Goal: Information Seeking & Learning: Find specific fact

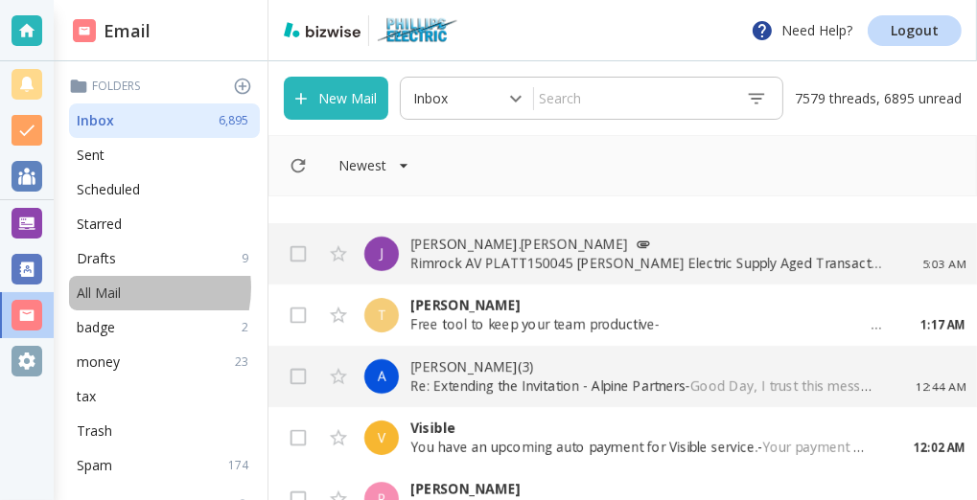
click at [128, 288] on div "All Mail" at bounding box center [164, 293] width 191 height 35
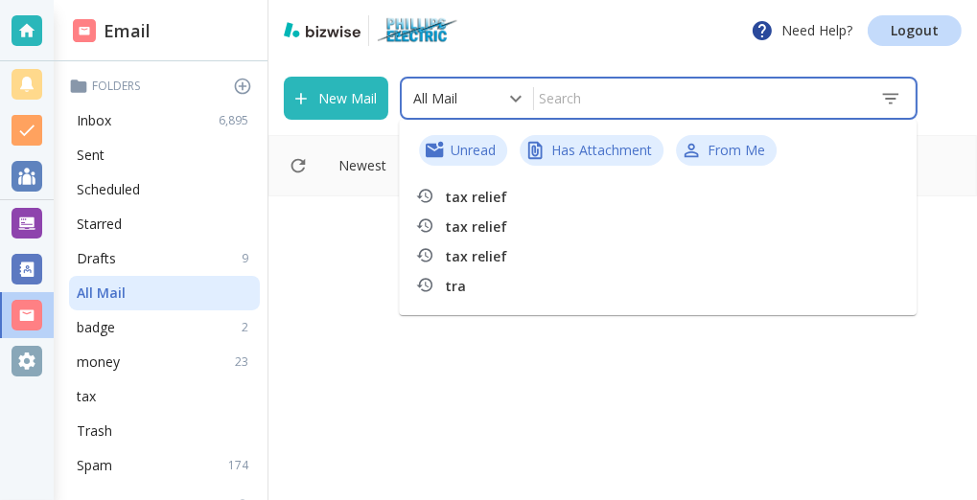
click at [596, 96] on input "text" at bounding box center [699, 98] width 331 height 34
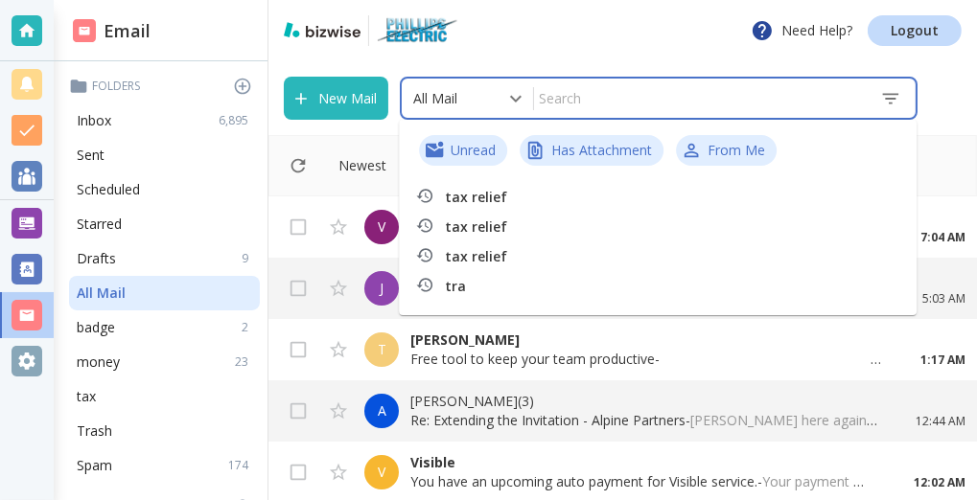
click at [537, 192] on p "tax relief" at bounding box center [579, 197] width 268 height 19
type input "7"
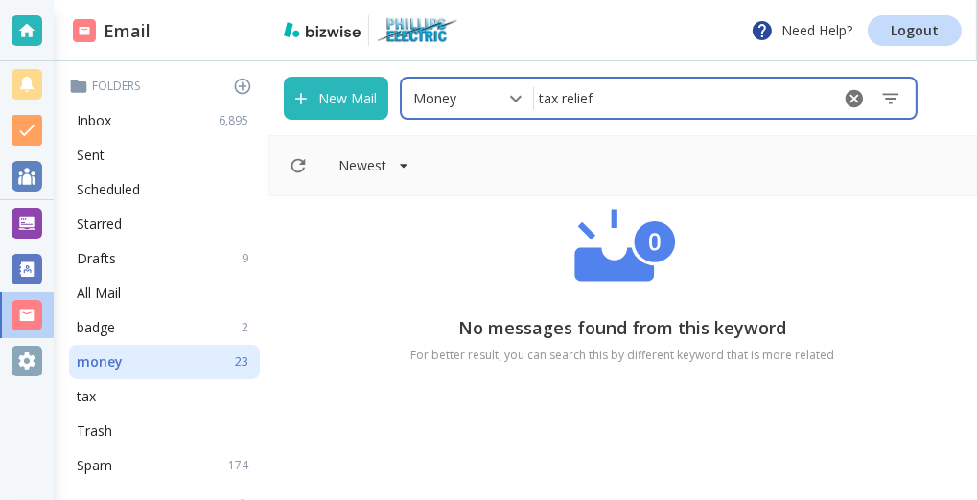
click at [637, 99] on input "tax relief" at bounding box center [681, 98] width 294 height 34
type input "t"
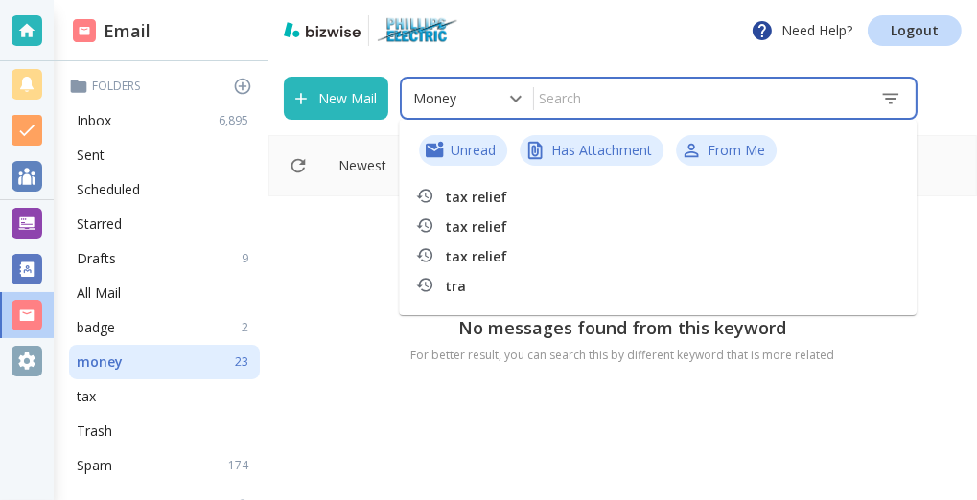
click at [519, 292] on p "tra" at bounding box center [579, 286] width 268 height 19
type input "5"
type input "tra"
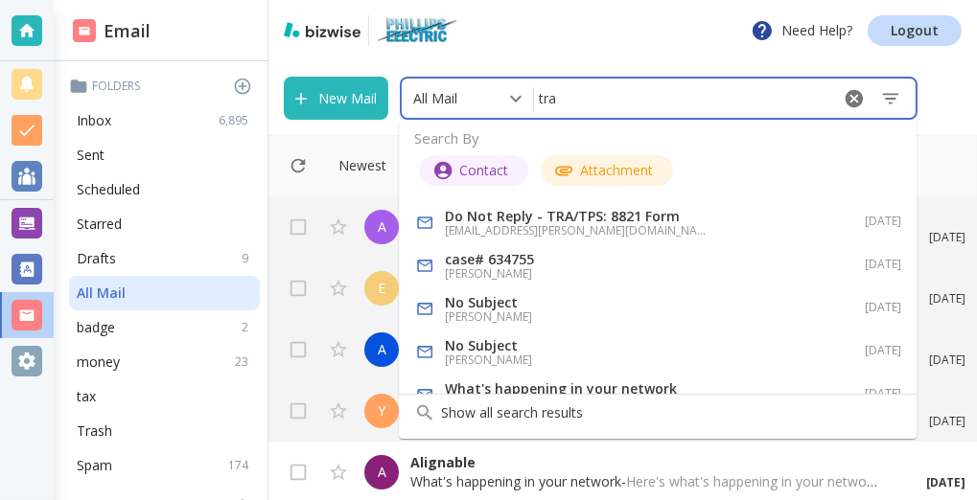
scroll to position [31, 0]
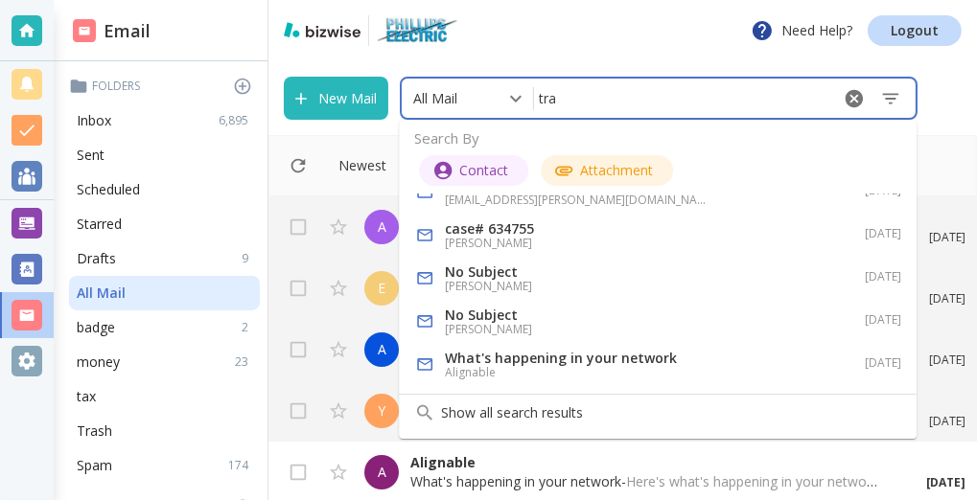
click at [527, 286] on h6 "[PERSON_NAME]" at bounding box center [579, 286] width 268 height 15
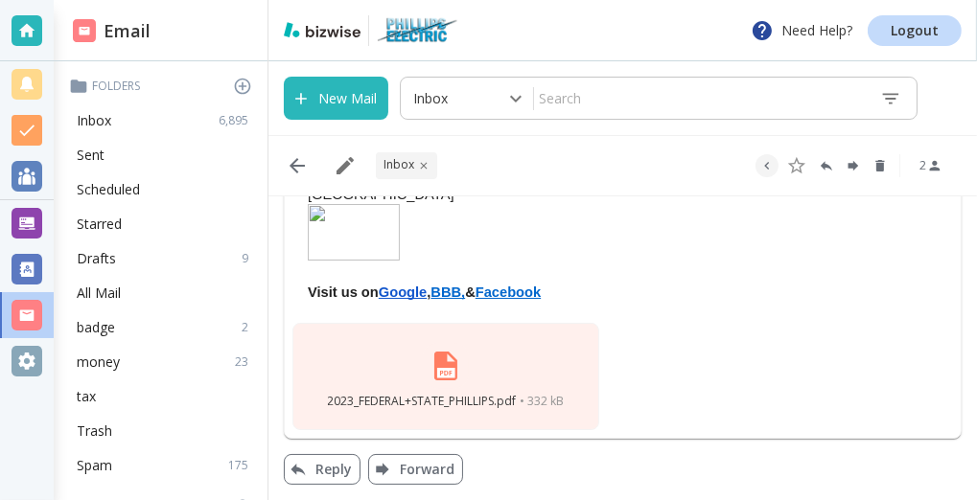
scroll to position [406, 0]
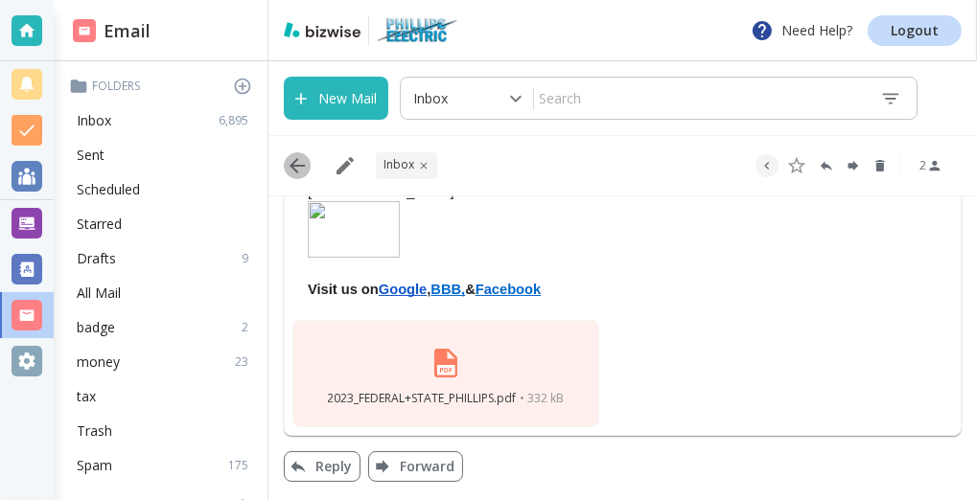
click at [298, 166] on icon "button" at bounding box center [297, 165] width 15 height 15
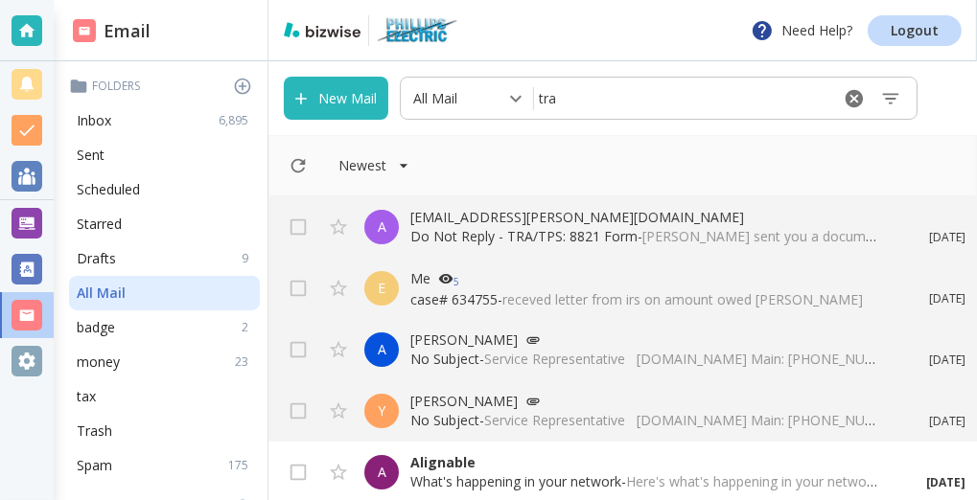
click at [576, 105] on input "tra" at bounding box center [681, 98] width 294 height 34
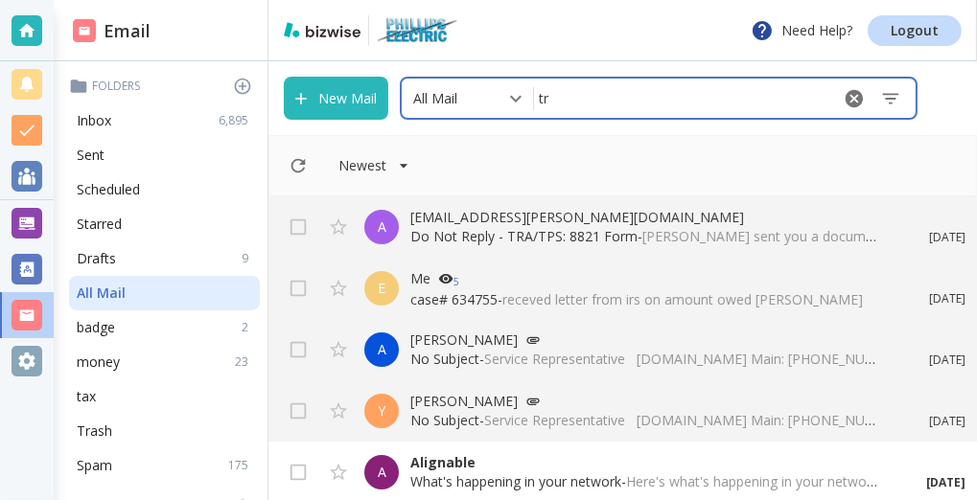
type input "t"
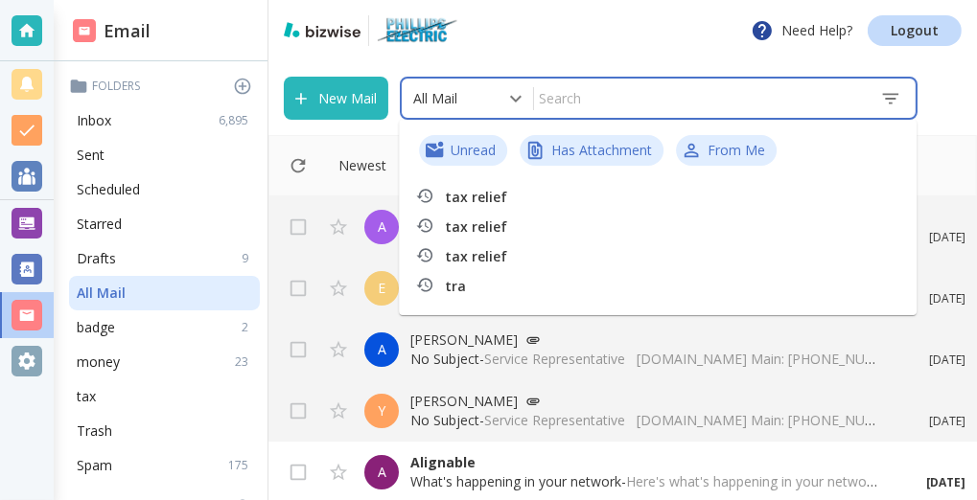
click at [548, 51] on div "Need Help? Logout" at bounding box center [622, 30] width 709 height 61
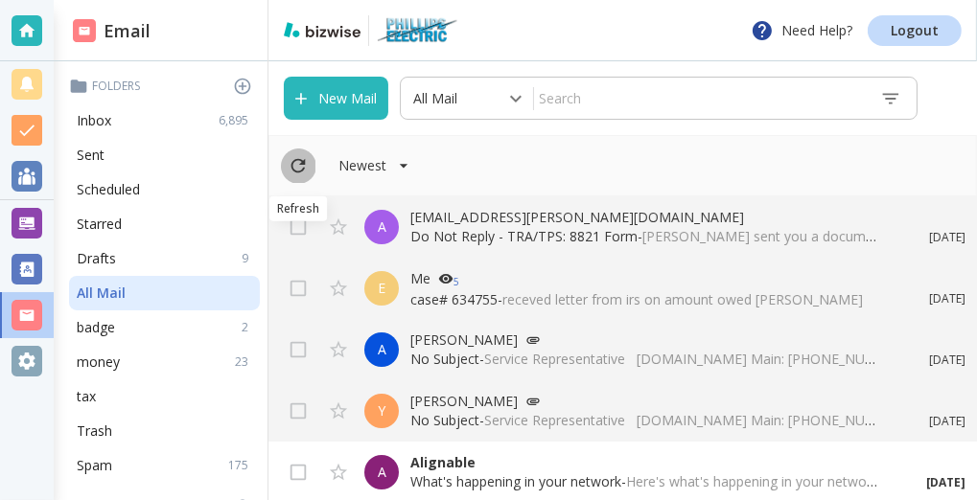
click at [300, 166] on icon "Refresh" at bounding box center [298, 165] width 21 height 21
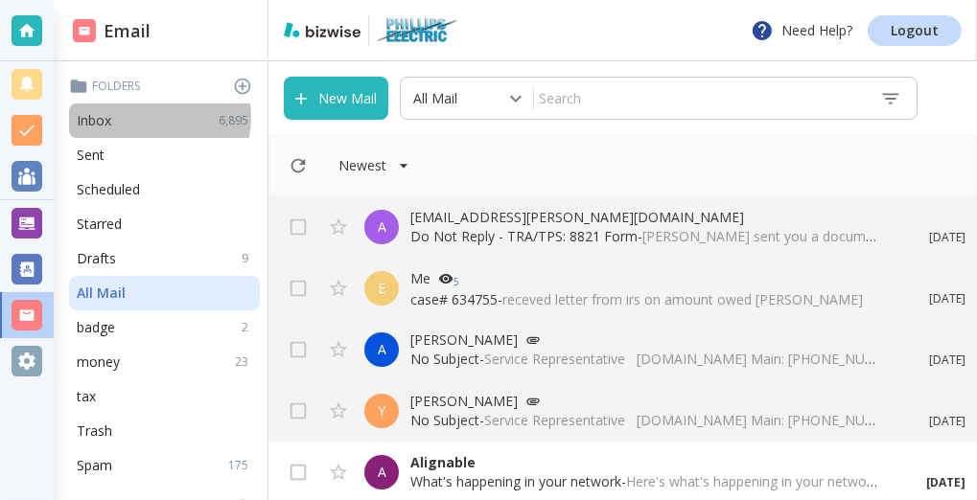
click at [147, 117] on div "Inbox 6,895" at bounding box center [164, 121] width 191 height 35
type input "0"
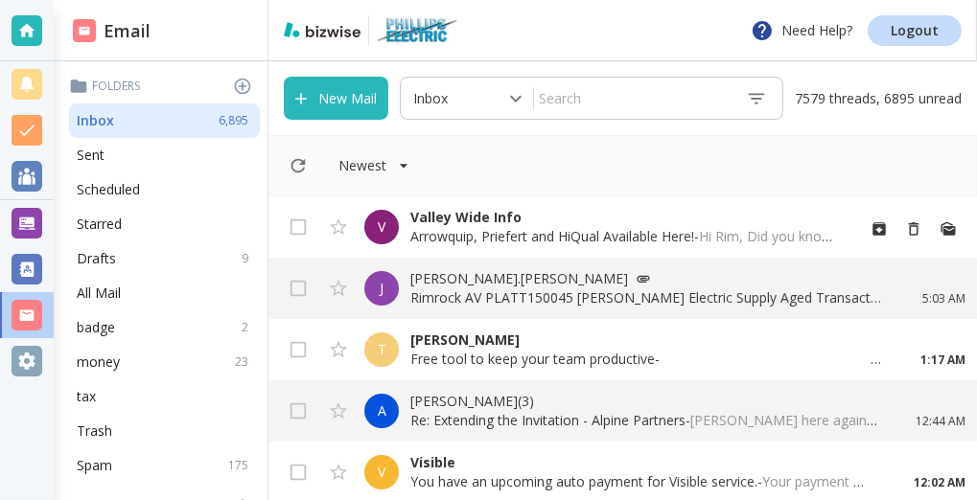
click at [439, 234] on p "Arrowquip, Priefert and HiQual Available Here! - Hi Rim, Did you know Valley Wi…" at bounding box center [624, 236] width 429 height 19
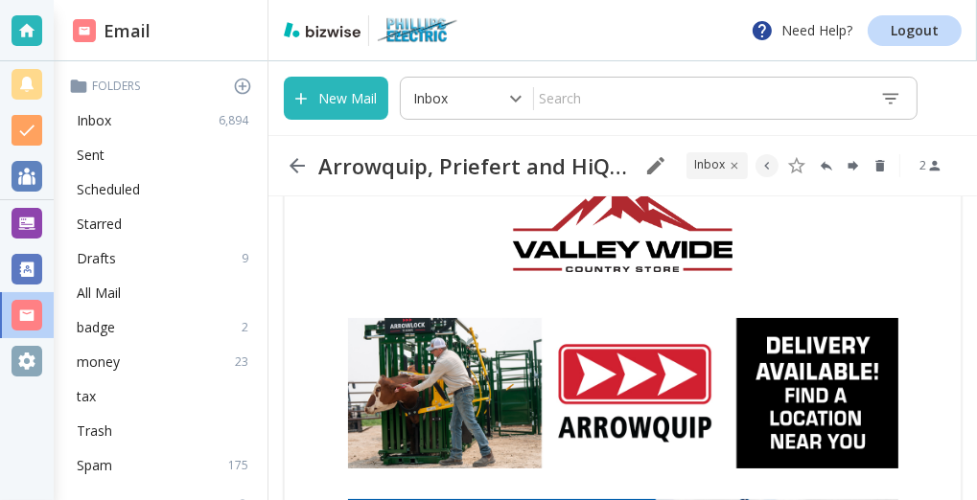
scroll to position [206, 0]
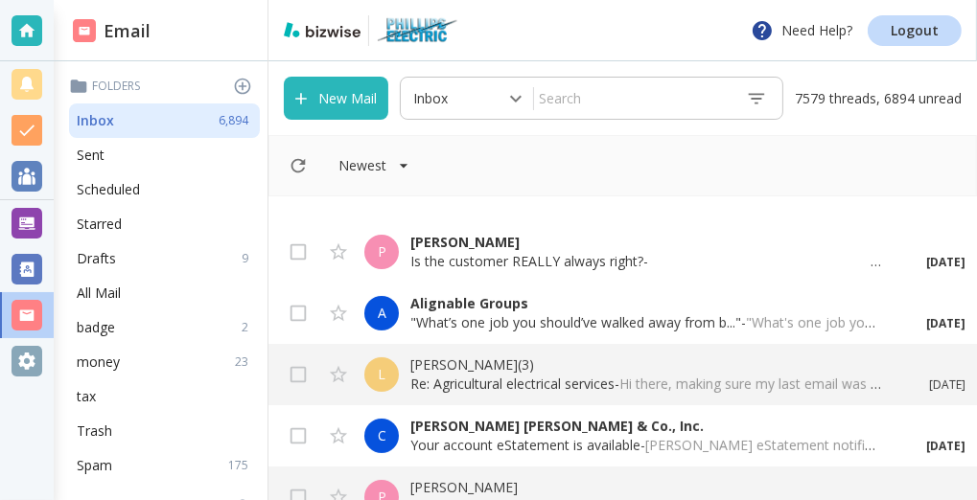
scroll to position [412, 0]
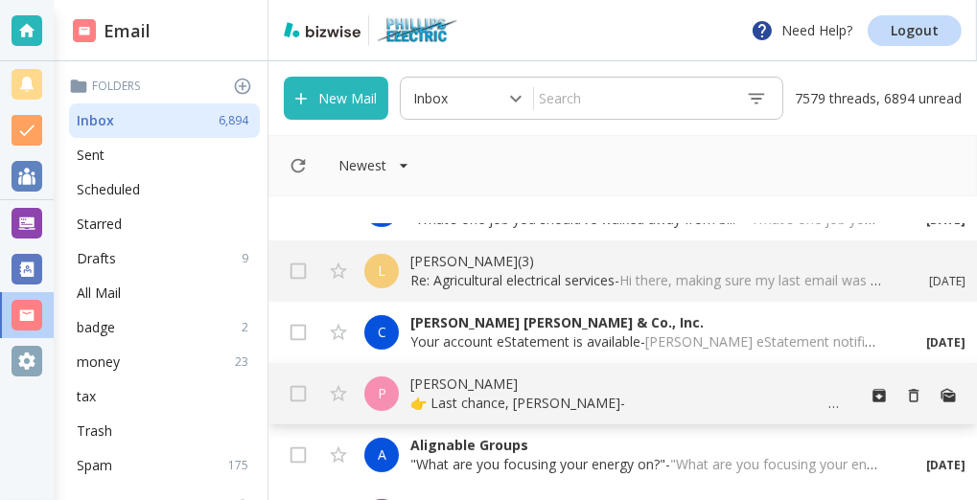
click at [431, 383] on p "[PERSON_NAME]" at bounding box center [624, 384] width 429 height 19
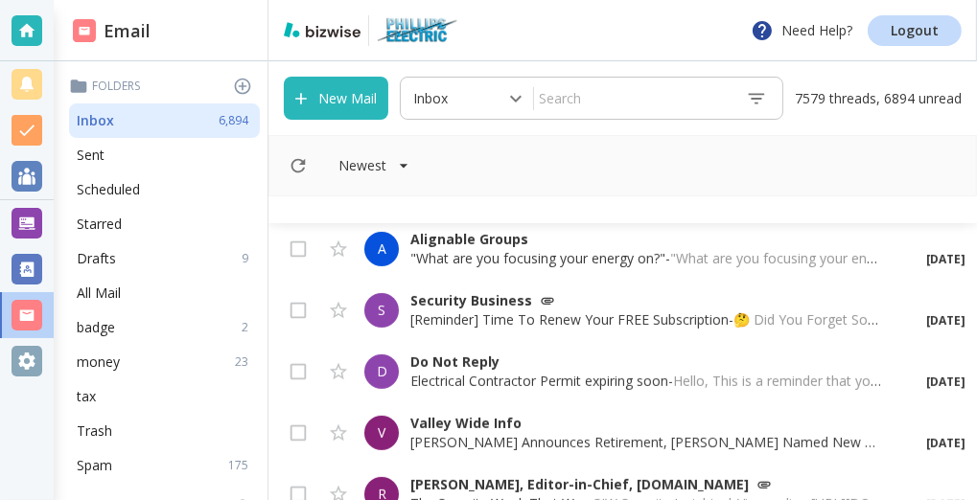
scroll to position [721, 0]
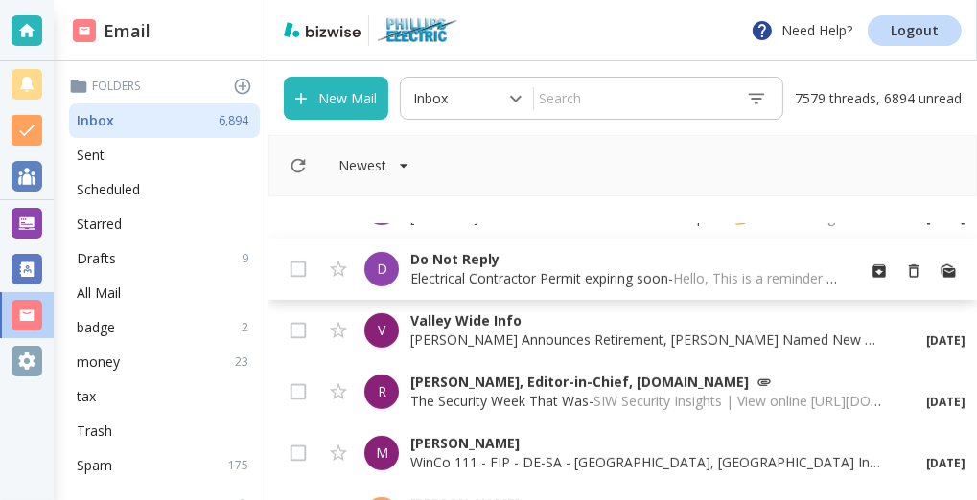
click at [452, 264] on p "Do Not Reply" at bounding box center [624, 259] width 429 height 19
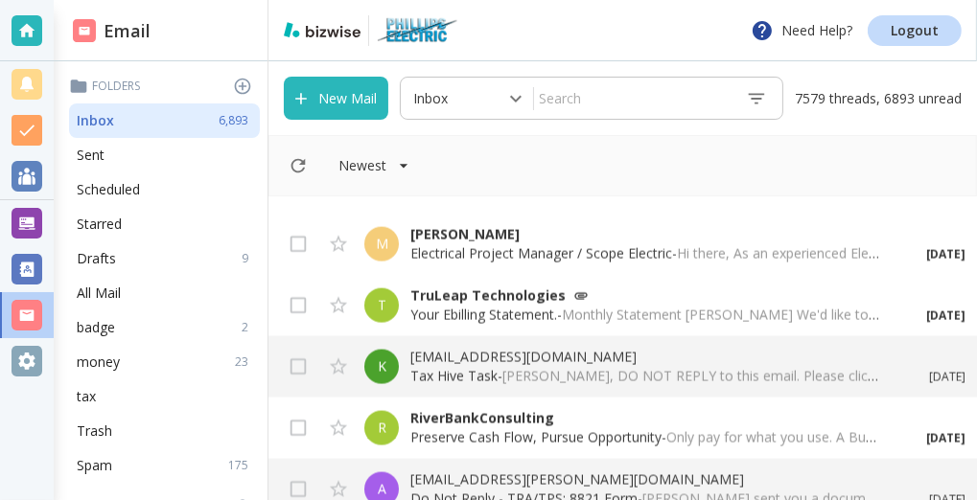
scroll to position [2474, 0]
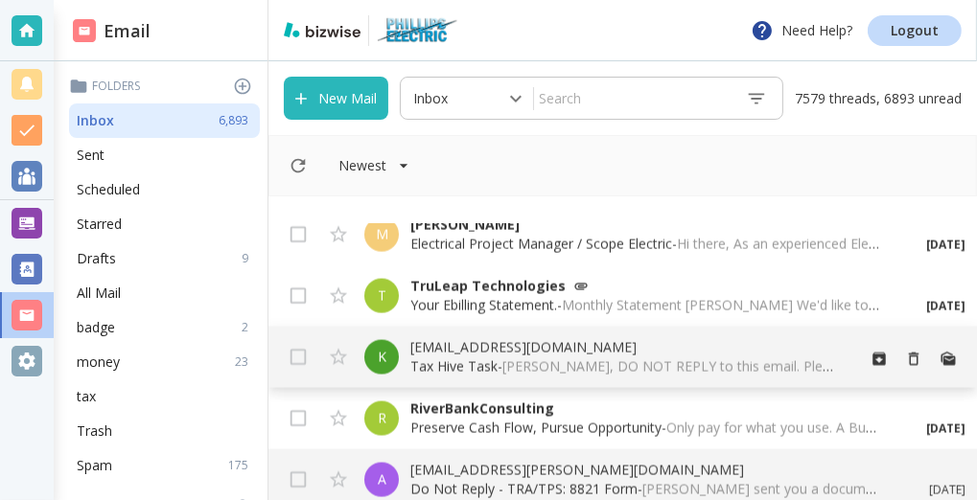
click at [456, 352] on p "[EMAIL_ADDRESS][DOMAIN_NAME]" at bounding box center [624, 347] width 429 height 19
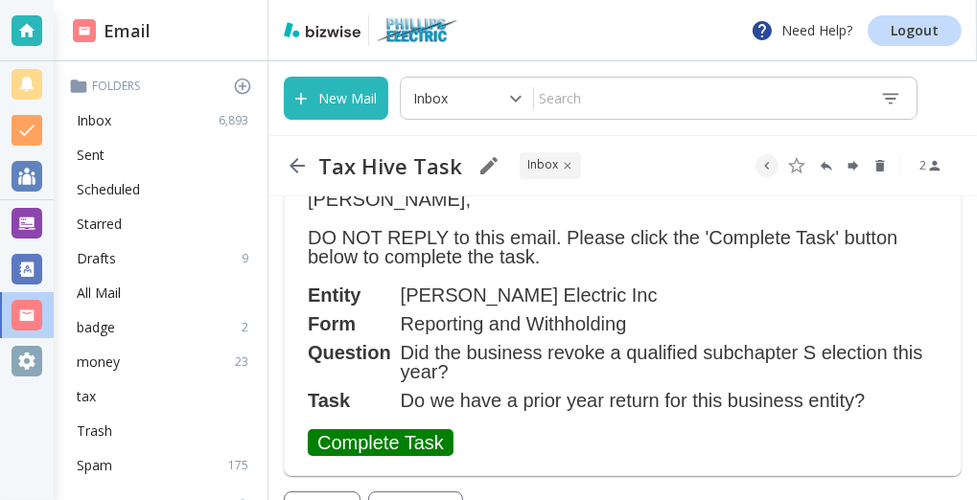
scroll to position [144, 0]
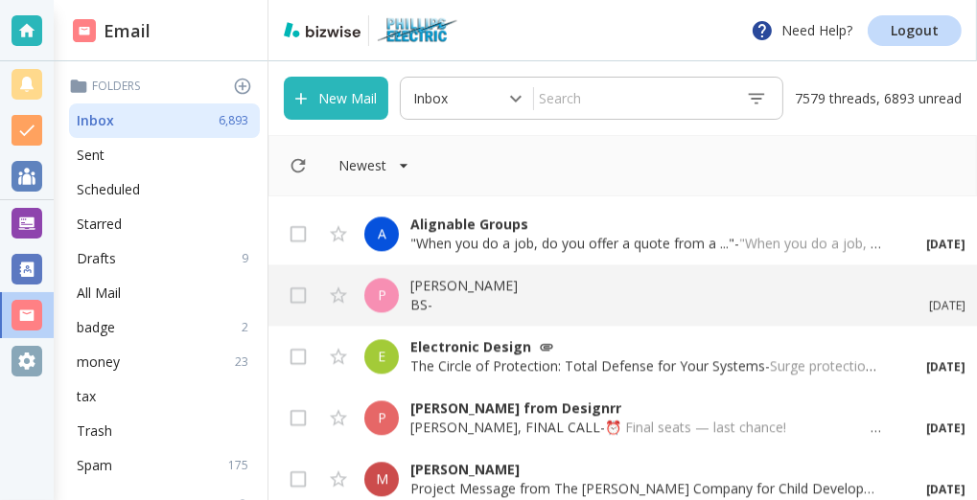
scroll to position [3813, 0]
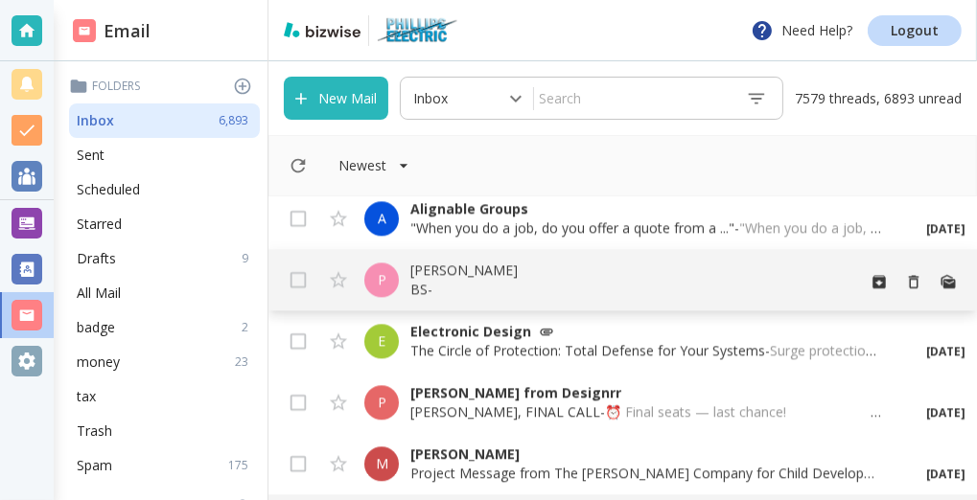
click at [431, 290] on p "BS - ‌ ‌ ‌ ‌ ‌ ‌ ‌ ‌ ‌ ‌ ‌ ‌ ‌ ‌ ‌ ‌ ‌ ‌ ‌ ‌ ‌ ‌ ‌ ‌ ‌ ‌ ‌ ‌ ‌ ‌ ‌ ‌ ‌ ‌ ‌ ‌ ‌ …" at bounding box center [624, 289] width 429 height 19
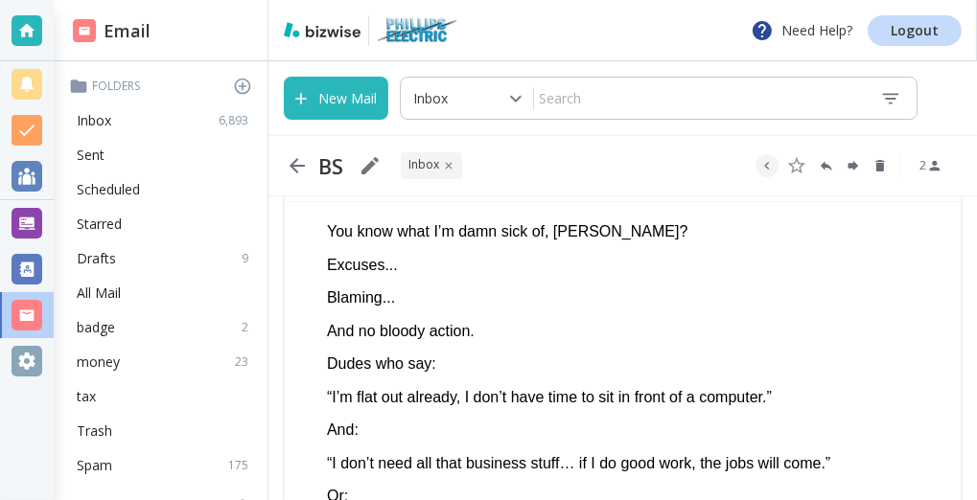
scroll to position [103, 0]
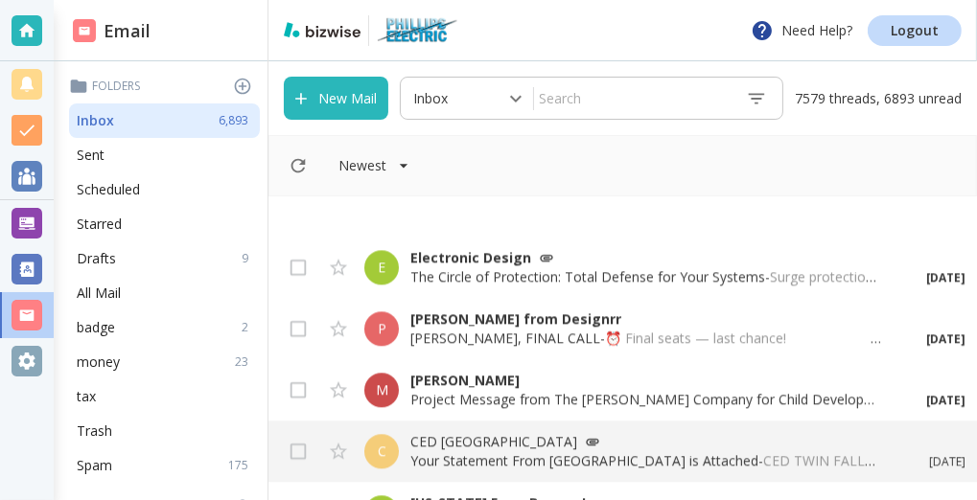
scroll to position [4019, 0]
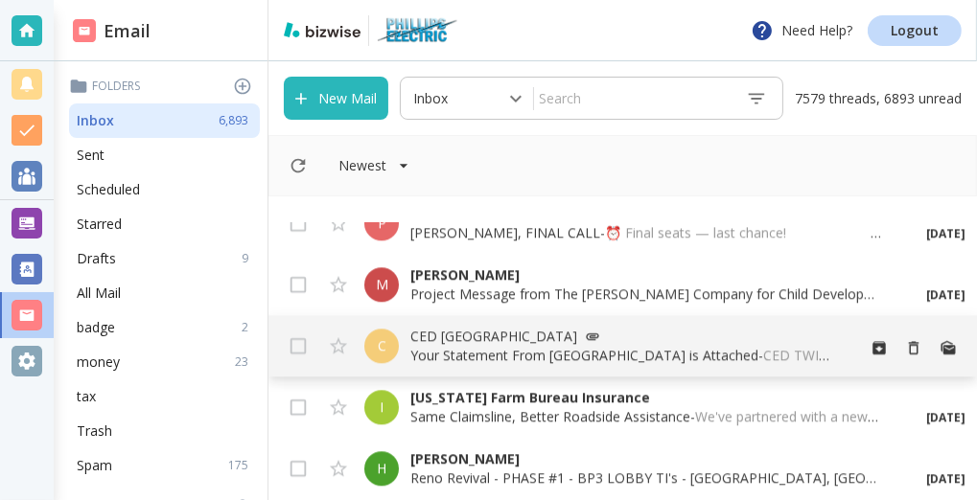
click at [437, 348] on p "Your Statement From [GEOGRAPHIC_DATA] is Attached - CED TWIN FALLS Attached is …" at bounding box center [624, 355] width 429 height 19
